Goal: Information Seeking & Learning: Understand process/instructions

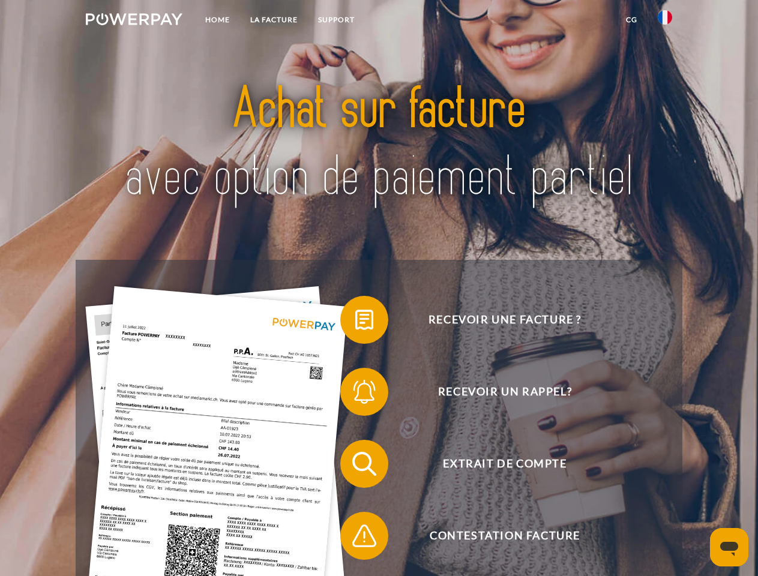
click at [134, 21] on img at bounding box center [134, 19] width 97 height 12
click at [665, 21] on img at bounding box center [665, 17] width 14 height 14
click at [631, 20] on link "CG" at bounding box center [632, 20] width 32 height 22
click at [355, 322] on span at bounding box center [346, 320] width 60 height 60
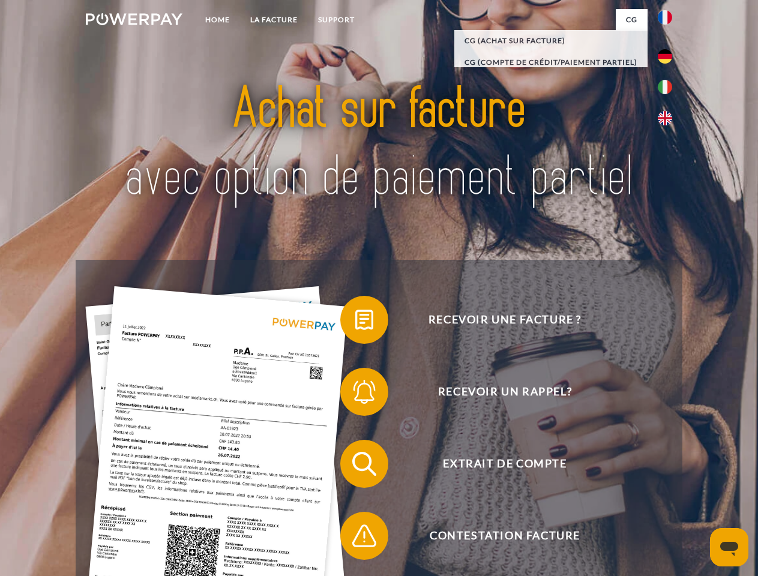
click at [355, 394] on div "Recevoir une facture ? Recevoir un rappel? Extrait de compte retour" at bounding box center [379, 500] width 606 height 480
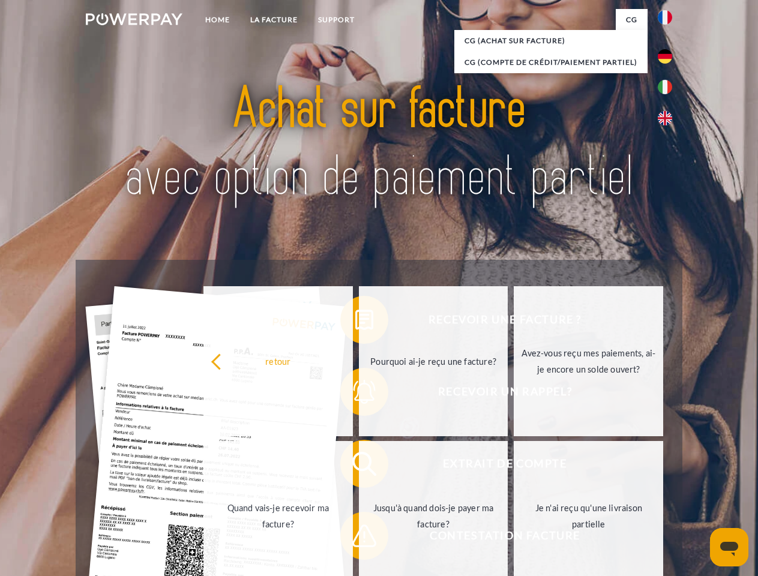
click at [359, 466] on link "Jusqu'à quand dois-je payer ma facture?" at bounding box center [433, 516] width 149 height 150
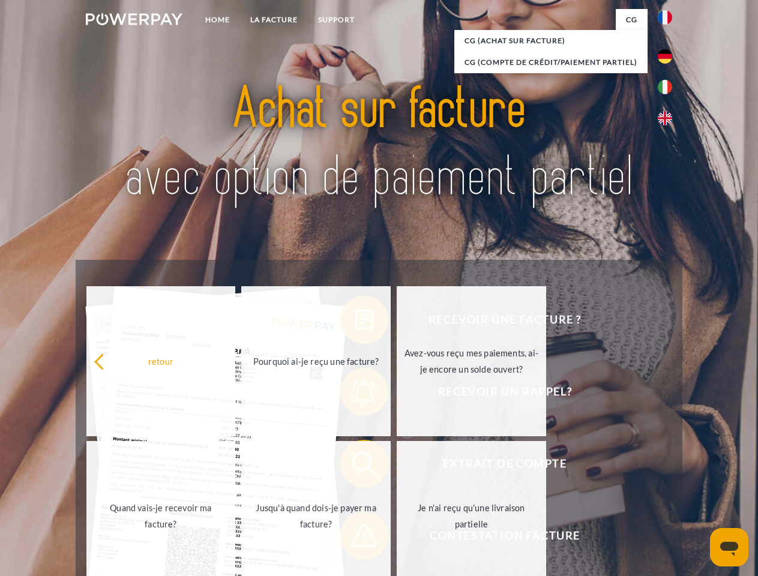
click at [355, 538] on span at bounding box center [346, 536] width 60 height 60
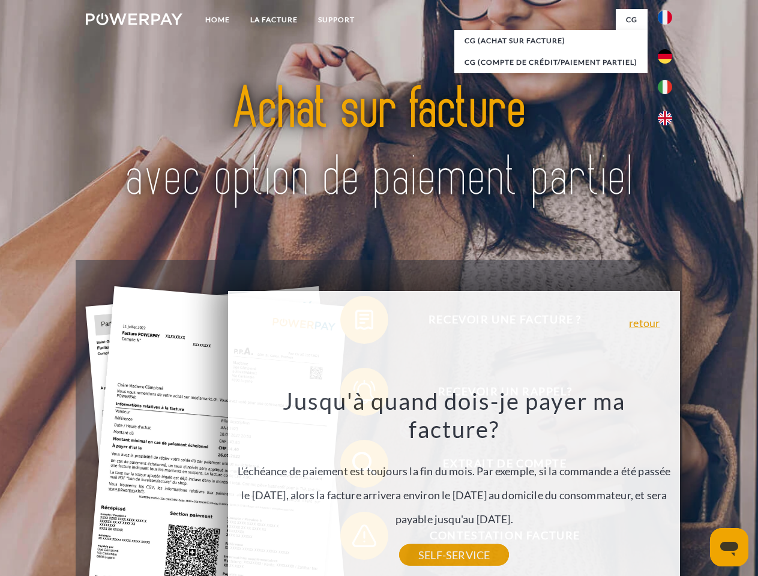
click at [729, 547] on icon "Ouvrir la fenêtre de messagerie" at bounding box center [729, 549] width 18 height 14
